Goal: Find specific page/section: Find specific page/section

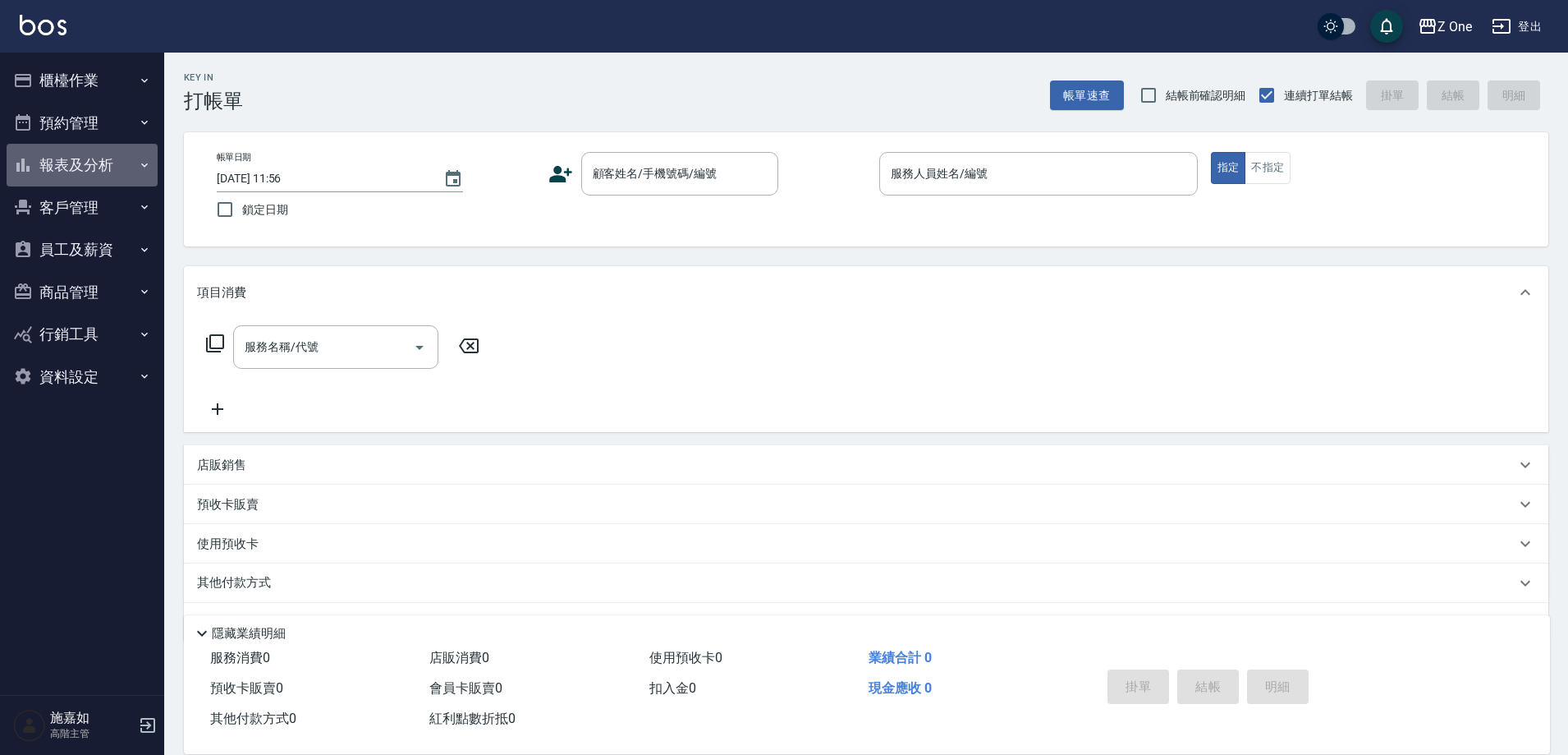
click at [152, 167] on button "報表及分析" at bounding box center [82, 165] width 151 height 43
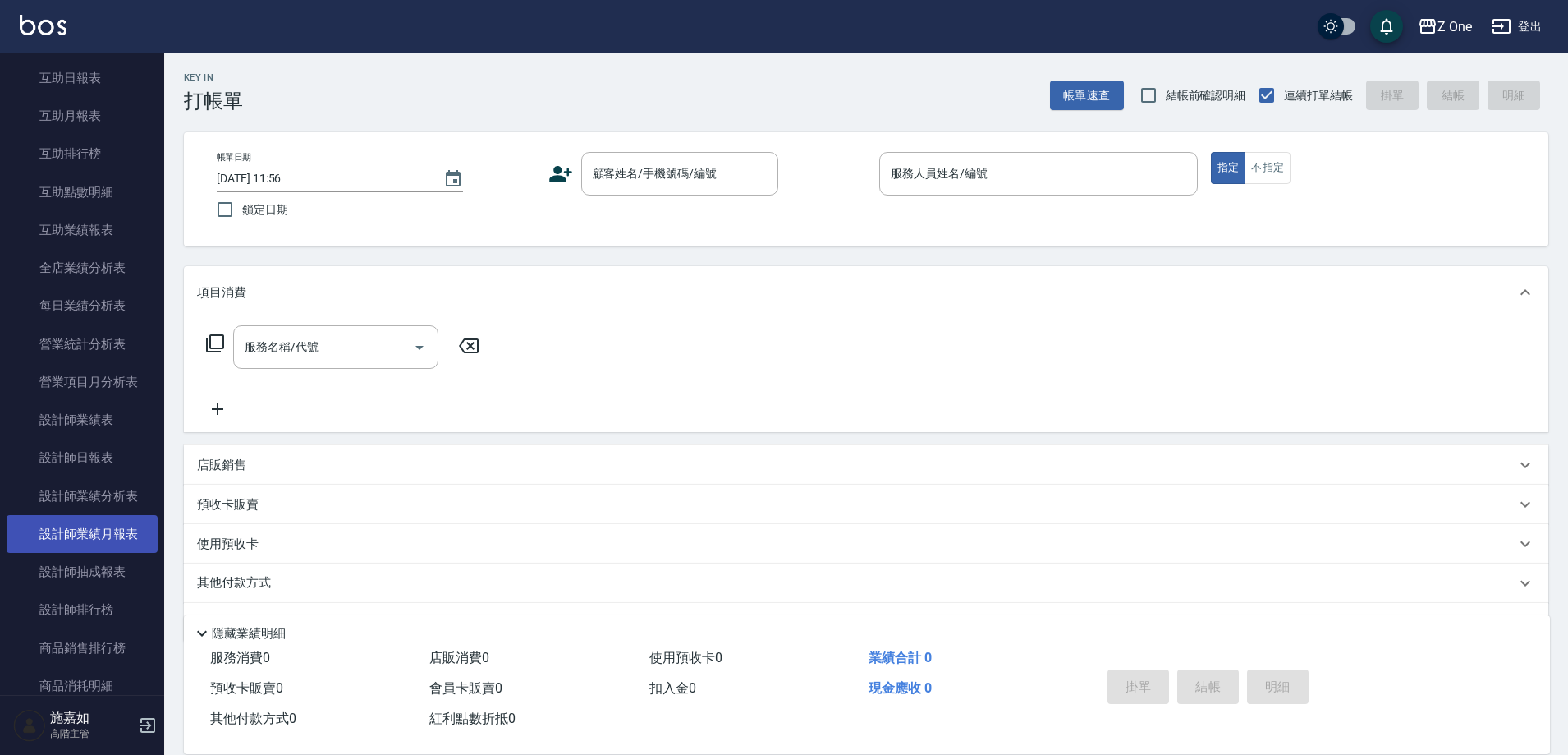
scroll to position [411, 0]
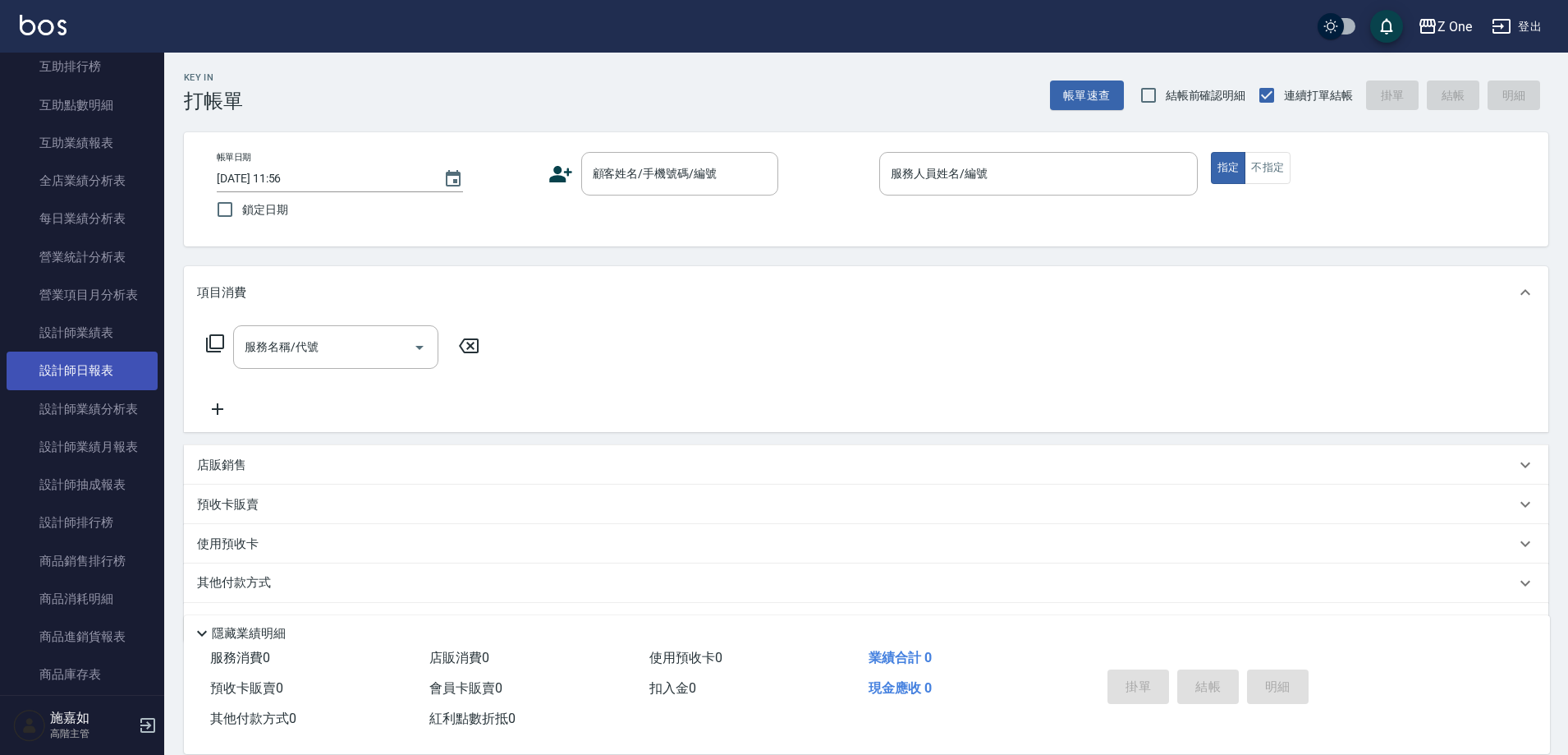
click at [94, 374] on link "設計師日報表" at bounding box center [82, 370] width 151 height 38
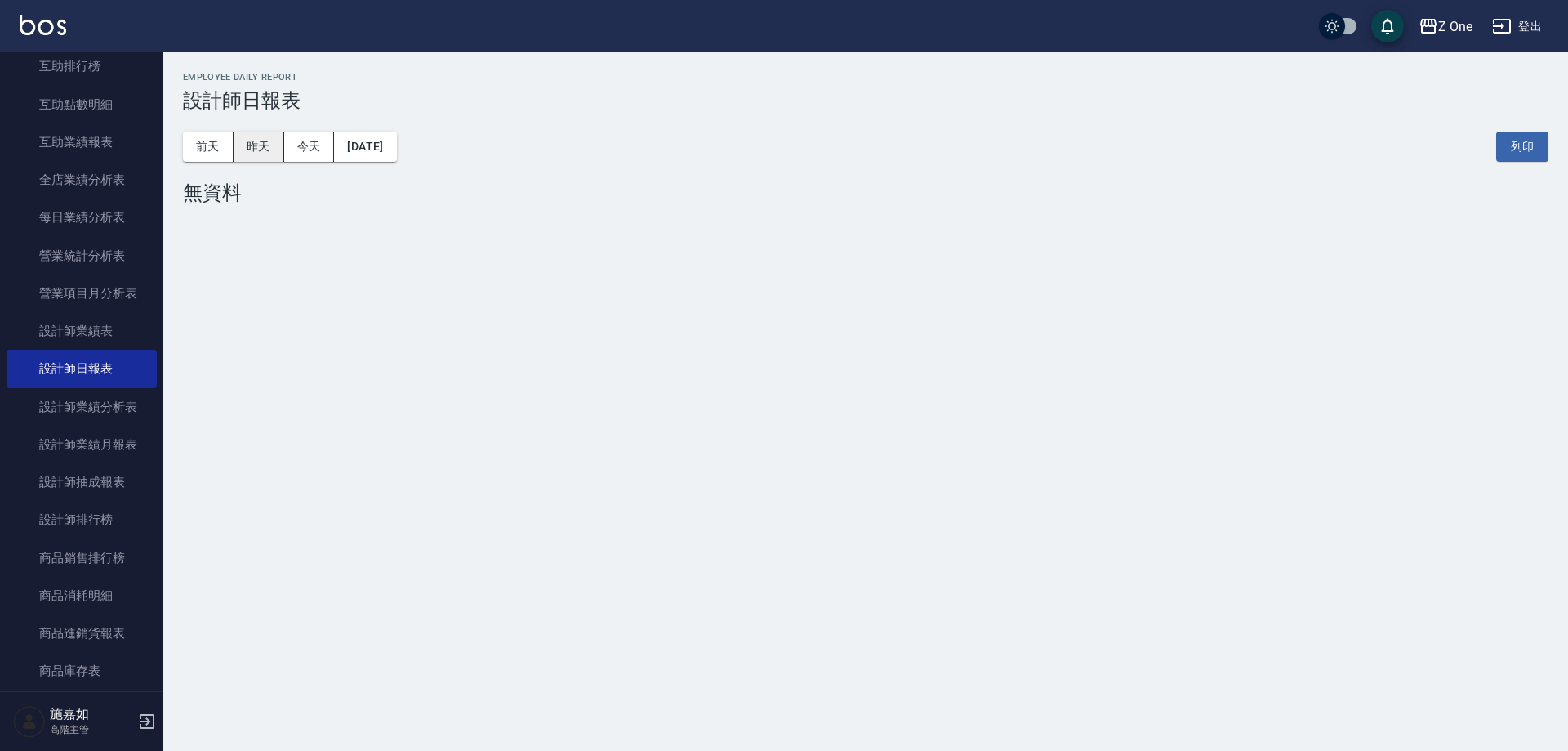
click at [270, 152] on button "昨天" at bounding box center [259, 146] width 50 height 30
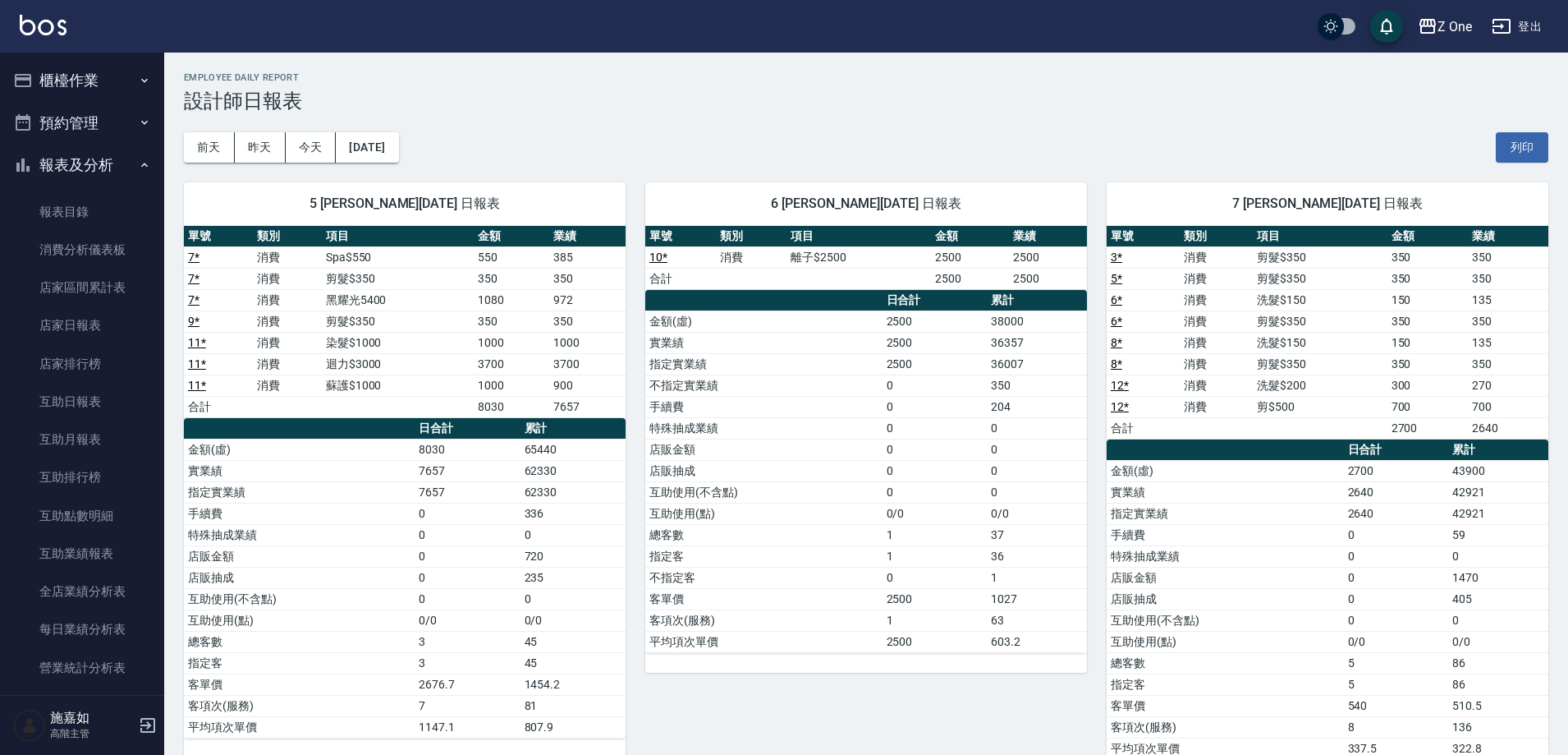
click at [141, 79] on icon "button" at bounding box center [144, 80] width 6 height 4
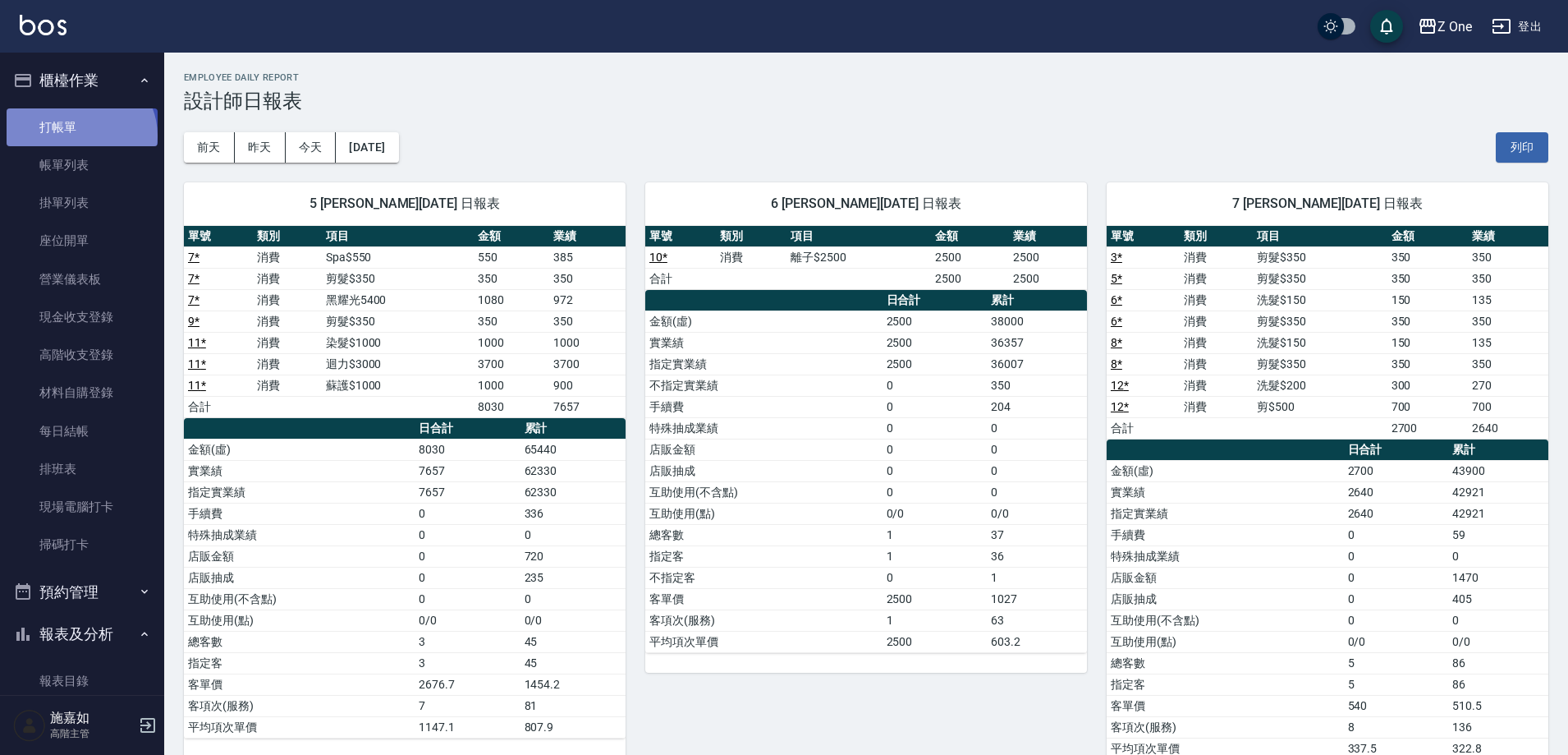
click at [79, 136] on link "打帳單" at bounding box center [82, 127] width 151 height 38
